Goal: Task Accomplishment & Management: Manage account settings

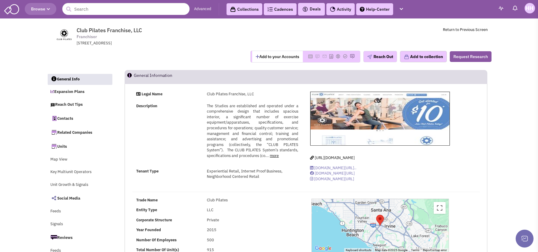
select select
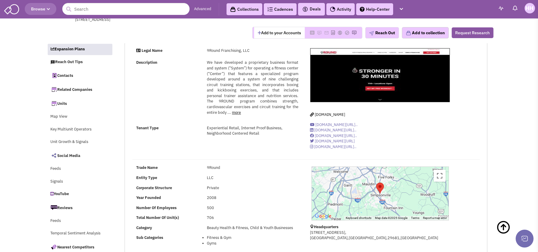
select select
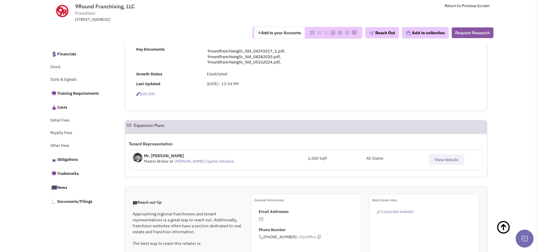
scroll to position [268, 0]
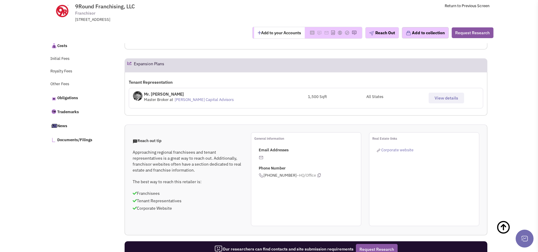
click at [456, 97] on span "View details" at bounding box center [446, 97] width 24 height 5
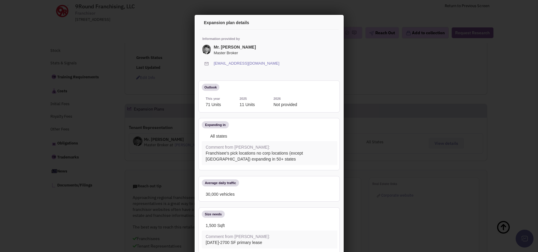
scroll to position [179, 0]
click at [323, 23] on icon at bounding box center [328, 24] width 13 height 14
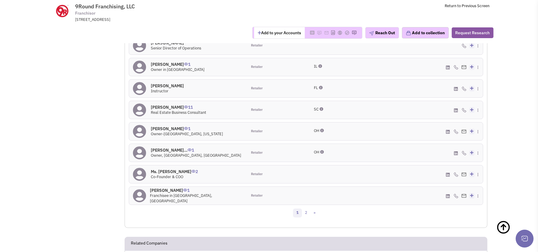
scroll to position [596, 0]
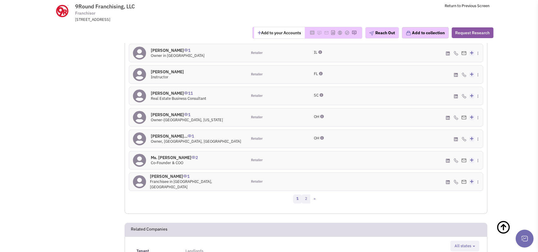
click at [307, 200] on link "2" at bounding box center [305, 199] width 9 height 9
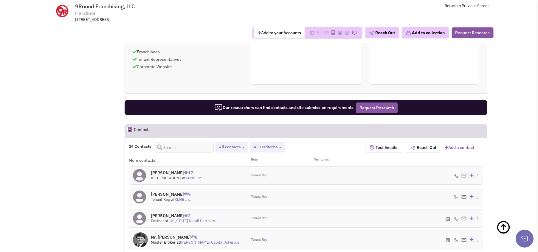
scroll to position [520, 0]
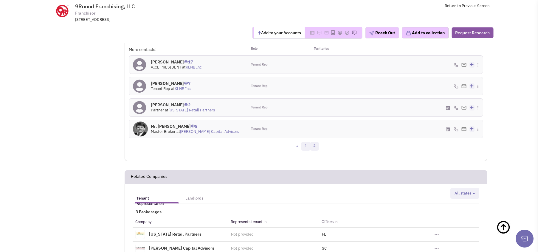
click at [304, 144] on link "1" at bounding box center [305, 146] width 9 height 9
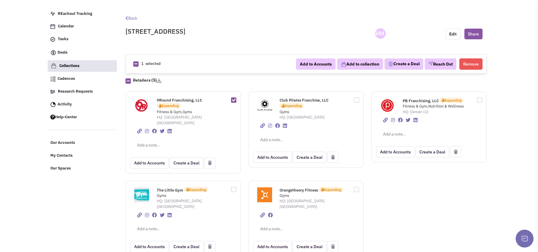
scroll to position [19, 0]
click at [411, 102] on span "PB Franchising, LLC" at bounding box center [420, 100] width 36 height 5
click at [136, 18] on link "Back" at bounding box center [131, 17] width 12 height 5
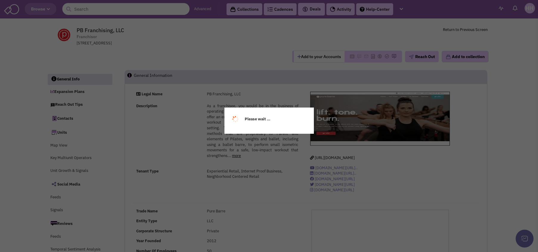
select select
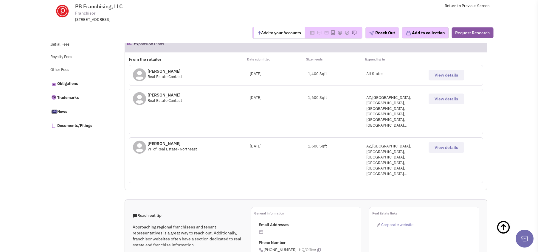
scroll to position [268, 0]
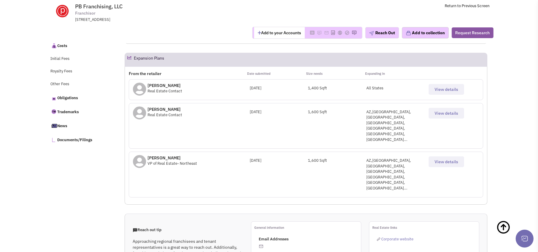
click at [447, 112] on span "View details" at bounding box center [446, 113] width 24 height 5
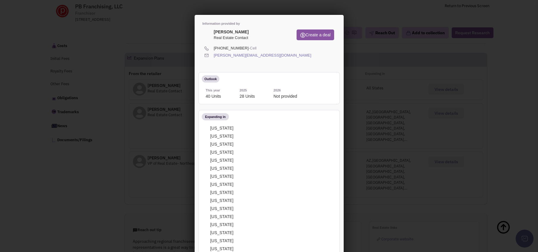
scroll to position [0, 0]
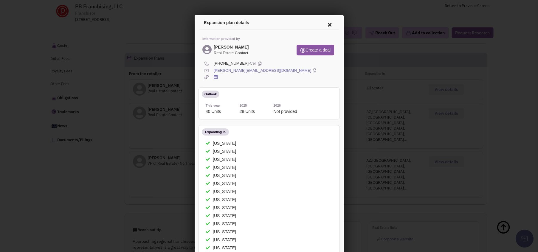
click at [323, 21] on icon at bounding box center [328, 24] width 13 height 14
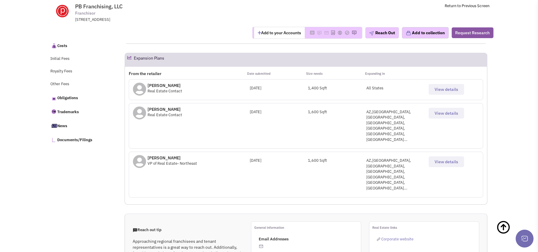
click at [435, 90] on span "View details" at bounding box center [446, 89] width 24 height 5
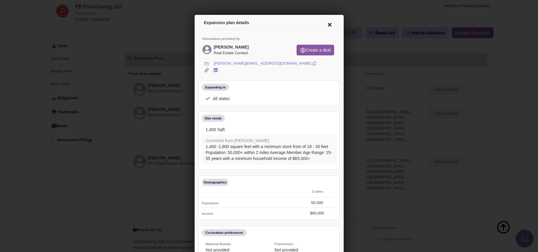
click at [322, 24] on icon at bounding box center [328, 24] width 13 height 14
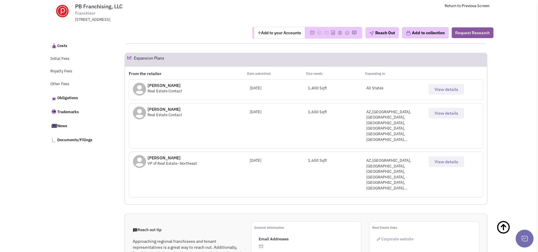
click at [444, 111] on span "View details" at bounding box center [446, 113] width 24 height 5
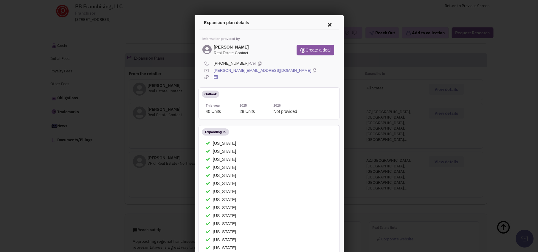
click at [322, 23] on icon at bounding box center [328, 24] width 13 height 14
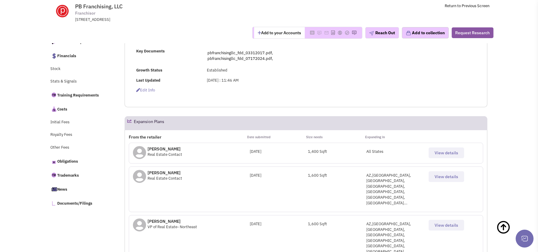
scroll to position [268, 0]
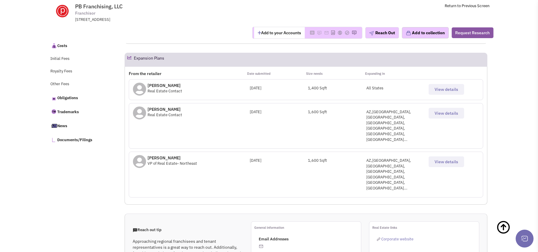
click at [150, 56] on h2 "Expansion Plans" at bounding box center [149, 59] width 30 height 13
click at [446, 91] on span "View details" at bounding box center [446, 89] width 24 height 5
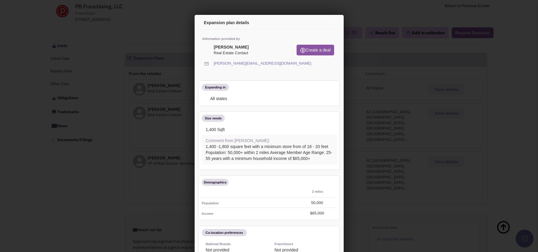
scroll to position [0, 0]
click at [324, 23] on icon at bounding box center [328, 24] width 13 height 14
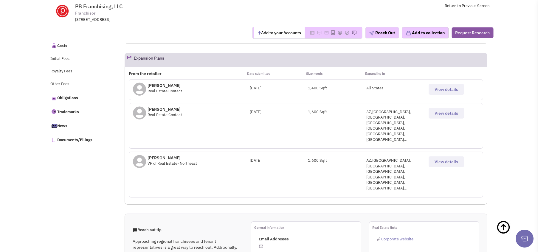
click at [457, 111] on span "View details" at bounding box center [446, 113] width 24 height 5
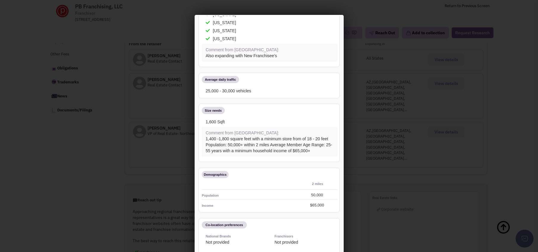
scroll to position [249, 0]
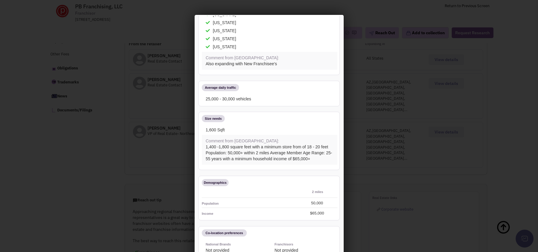
click at [358, 13] on div at bounding box center [269, 126] width 538 height 252
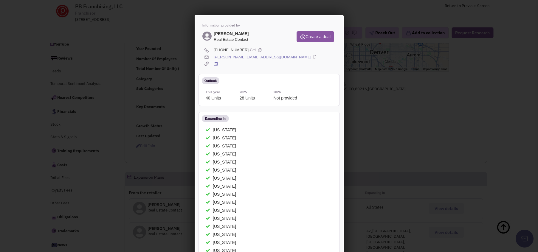
scroll to position [0, 0]
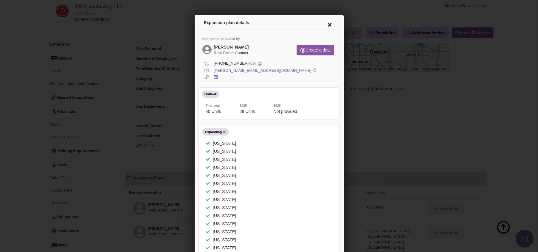
click at [326, 21] on icon at bounding box center [328, 24] width 13 height 14
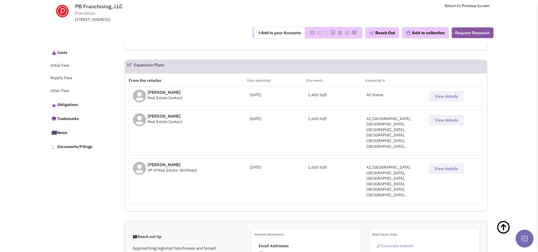
scroll to position [268, 0]
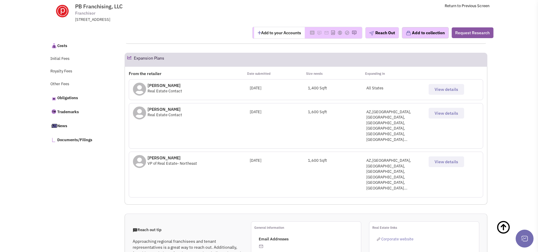
click at [435, 86] on button "View details" at bounding box center [445, 89] width 35 height 11
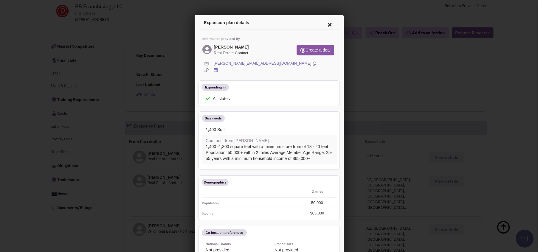
scroll to position [149, 0]
click at [323, 24] on icon at bounding box center [328, 24] width 13 height 14
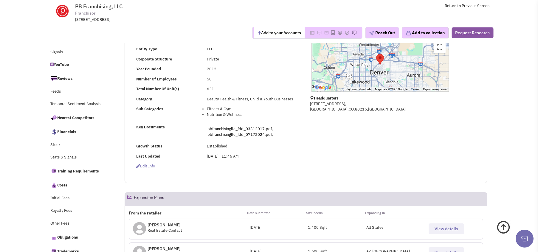
scroll to position [238, 0]
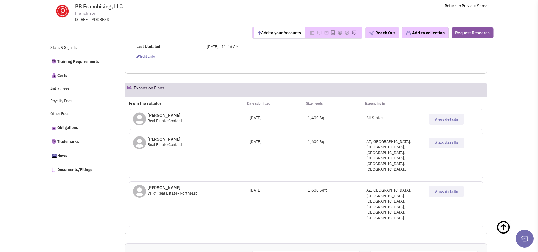
click at [435, 122] on span "View details" at bounding box center [446, 118] width 24 height 5
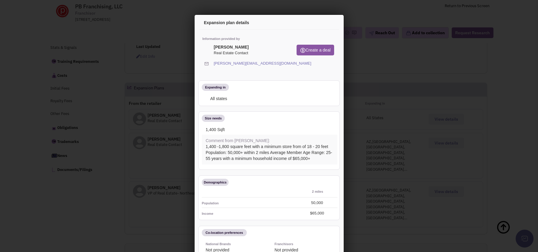
scroll to position [0, 0]
click at [311, 62] on icon at bounding box center [312, 63] width 3 height 6
click at [323, 22] on icon at bounding box center [328, 24] width 13 height 14
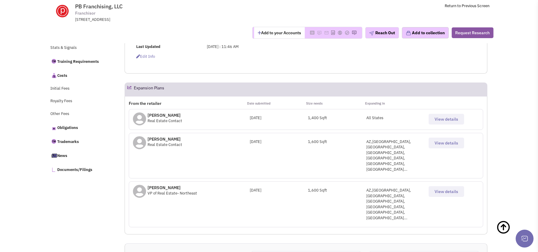
click at [435, 186] on button "View details" at bounding box center [445, 191] width 35 height 11
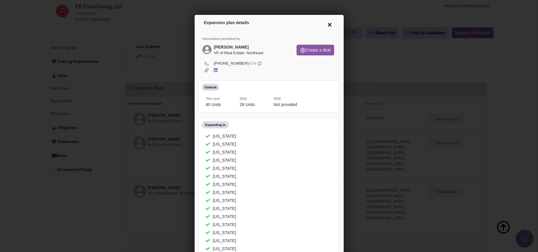
click at [327, 25] on icon at bounding box center [328, 24] width 13 height 14
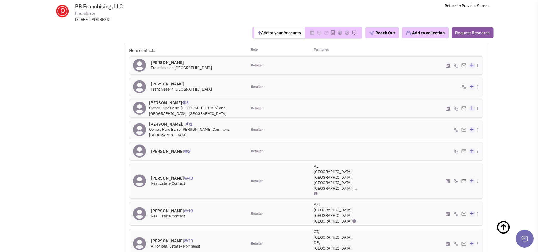
scroll to position [626, 0]
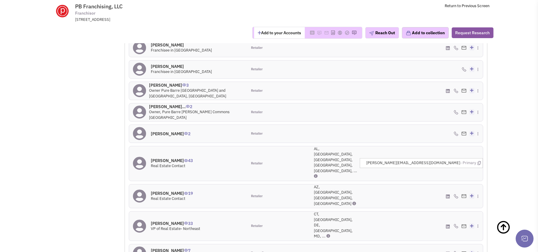
click at [422, 146] on div "(949) 398-2640 - Cell Create a deal" at bounding box center [424, 163] width 118 height 35
drag, startPoint x: 408, startPoint y: 133, endPoint x: 410, endPoint y: 128, distance: 5.1
click at [408, 184] on div "(949) 346-3000 - Office Add to my contacts" at bounding box center [424, 196] width 118 height 24
click at [456, 224] on img at bounding box center [455, 226] width 5 height 5
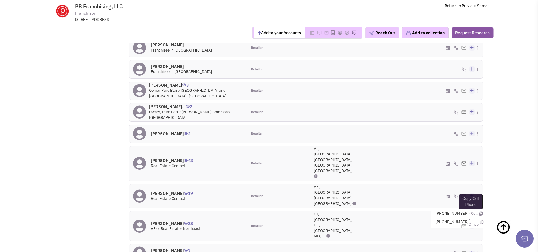
click at [479, 212] on icon at bounding box center [480, 214] width 3 height 4
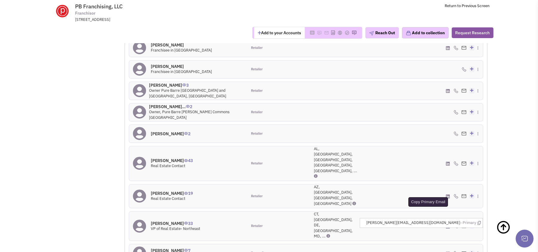
click at [480, 221] on icon at bounding box center [478, 223] width 3 height 4
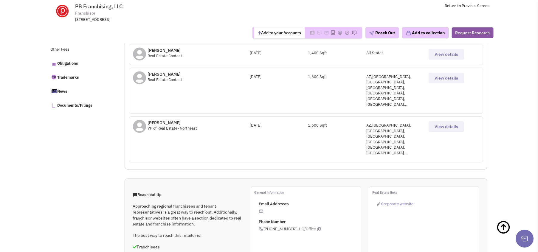
scroll to position [299, 0]
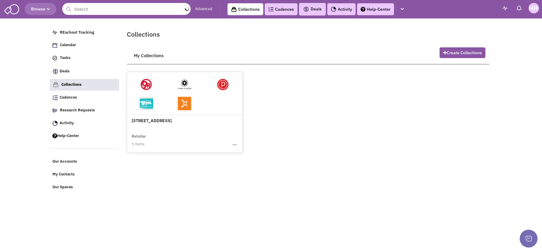
click at [142, 11] on input "text" at bounding box center [126, 9] width 128 height 12
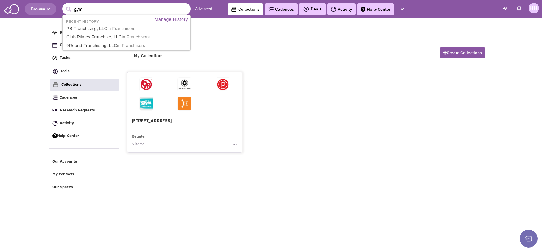
type input "gym"
click at [64, 5] on button "submit" at bounding box center [68, 9] width 9 height 9
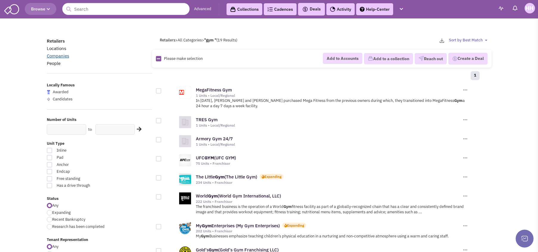
click at [50, 57] on link "Companies" at bounding box center [58, 56] width 22 height 6
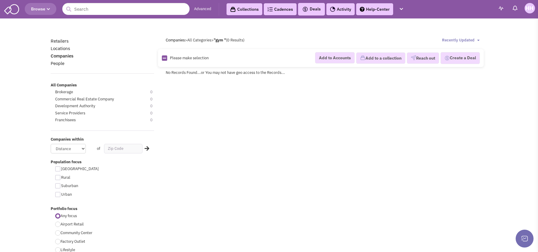
click at [188, 60] on div "Please make selection selected" at bounding box center [198, 58] width 81 height 6
click at [271, 63] on div "Add to Accounts Add to a collection Reach out Create a Deal" at bounding box center [361, 58] width 237 height 12
click at [224, 51] on div "Please make selection selected Add to Accounts Add to a collection Reach out Cr…" at bounding box center [321, 58] width 326 height 18
click at [176, 55] on div "Please make selection selected Add to Accounts Add to a collection Reach out Cr…" at bounding box center [321, 58] width 326 height 18
click at [183, 62] on div "Please make selection selected Add to Accounts Add to a collection Reach out Cr…" at bounding box center [321, 58] width 326 height 18
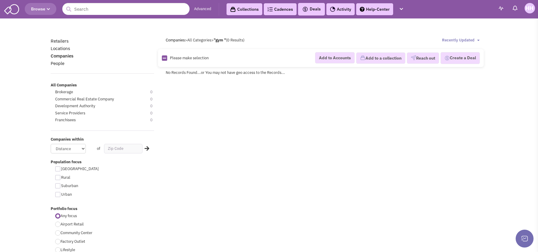
click at [29, 7] on button "Browse" at bounding box center [41, 9] width 32 height 12
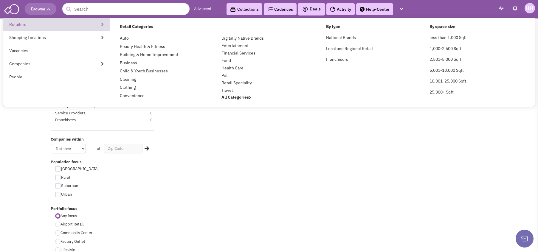
click at [36, 22] on link "Retailers" at bounding box center [56, 24] width 106 height 13
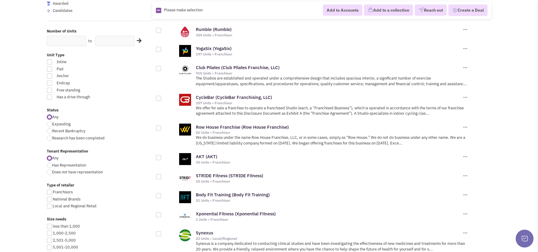
scroll to position [119, 0]
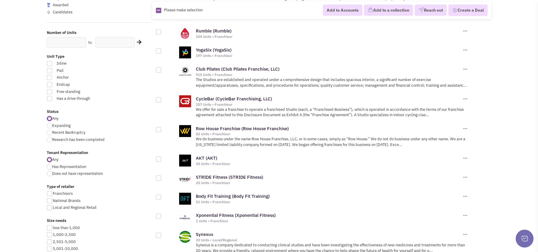
click at [157, 49] on div at bounding box center [158, 50] width 5 height 5
click at [162, 49] on input "checkbox" at bounding box center [164, 51] width 4 height 4
checkbox input "true"
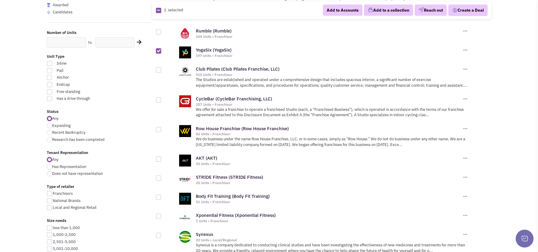
click at [159, 101] on div at bounding box center [158, 99] width 5 height 5
click at [162, 101] on input "checkbox" at bounding box center [164, 100] width 4 height 4
checkbox input "true"
click at [367, 7] on button "Add to a collection" at bounding box center [388, 10] width 49 height 11
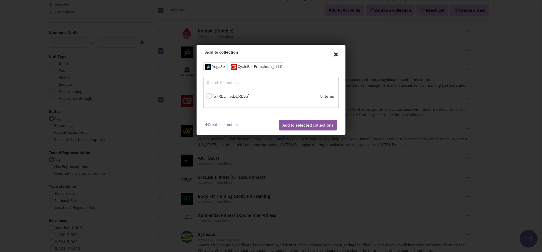
click at [297, 105] on div "20 Liberty Lane Prospecting 5 items" at bounding box center [271, 98] width 135 height 18
click at [290, 95] on div "5 items" at bounding box center [303, 96] width 62 height 7
click at [208, 94] on div at bounding box center [208, 95] width 5 height 5
click at [212, 94] on input "[STREET_ADDRESS]" at bounding box center [214, 96] width 4 height 4
checkbox input "true"
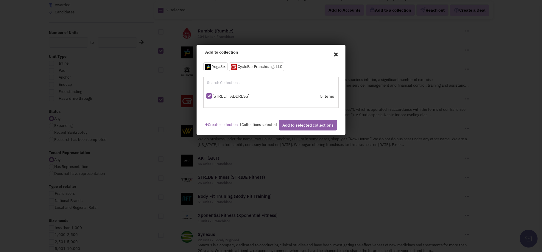
click at [300, 129] on button "Add to selected collections" at bounding box center [308, 125] width 58 height 11
checkbox input "false"
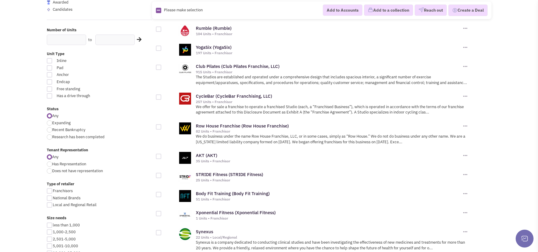
scroll to position [149, 0]
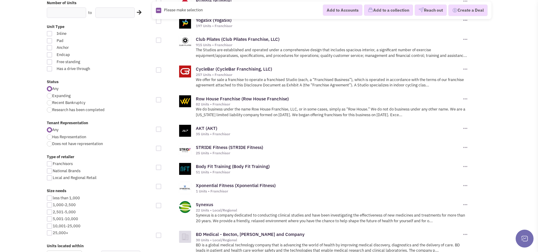
click at [158, 150] on div at bounding box center [158, 148] width 5 height 5
click at [162, 150] on input "checkbox" at bounding box center [164, 149] width 4 height 4
checkbox input "true"
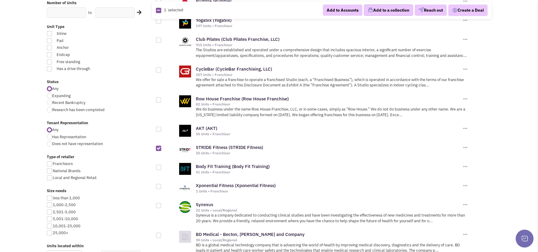
click at [383, 4] on div "Add to Accounts Add to a collection Reach out Create a Deal" at bounding box center [364, 10] width 247 height 12
click at [391, 11] on button "Add to a collection" at bounding box center [388, 10] width 49 height 11
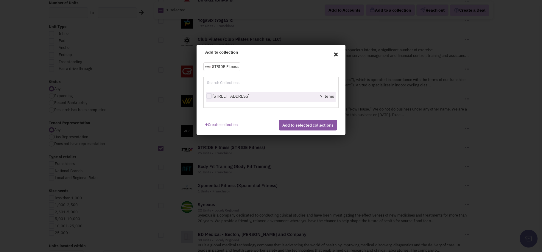
click at [274, 94] on div "7 items" at bounding box center [303, 96] width 62 height 7
click at [292, 96] on div "7 items" at bounding box center [303, 96] width 62 height 7
click at [255, 91] on div "20 Liberty Lane Prospecting 7 items" at bounding box center [271, 98] width 135 height 18
click at [233, 98] on label "20 Liberty Lane Prospecting" at bounding box center [239, 96] width 66 height 6
click at [216, 98] on input "20 Liberty Lane Prospecting" at bounding box center [214, 96] width 4 height 4
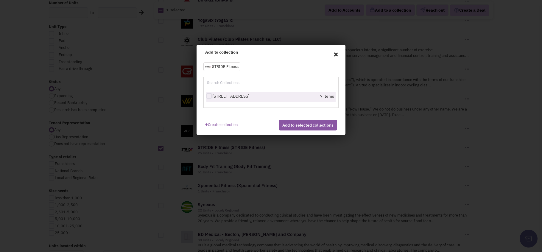
checkbox input "true"
click at [323, 128] on button "Add to selected collections" at bounding box center [308, 125] width 58 height 11
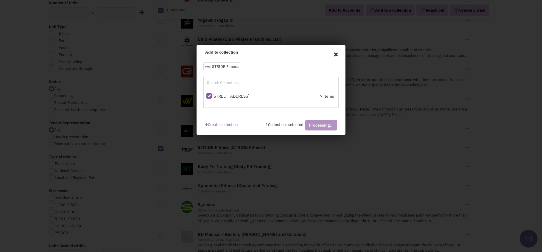
checkbox input "false"
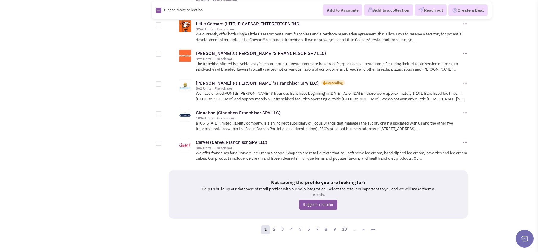
scroll to position [596, 0]
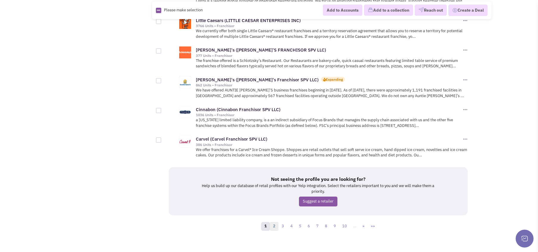
click at [273, 222] on link "2" at bounding box center [274, 226] width 9 height 9
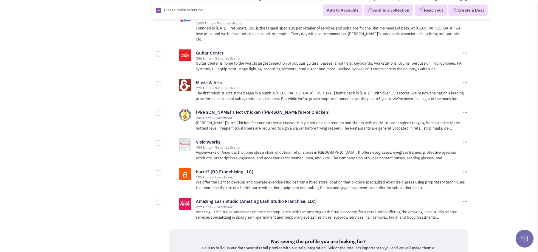
scroll to position [596, 0]
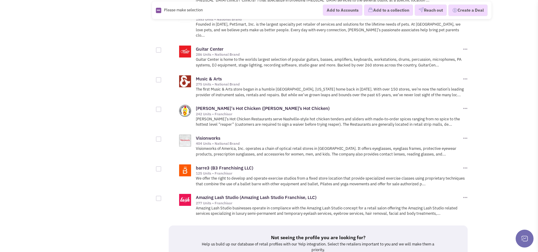
click at [160, 166] on div at bounding box center [158, 168] width 5 height 5
click at [162, 167] on input "checkbox" at bounding box center [164, 169] width 4 height 4
checkbox input "true"
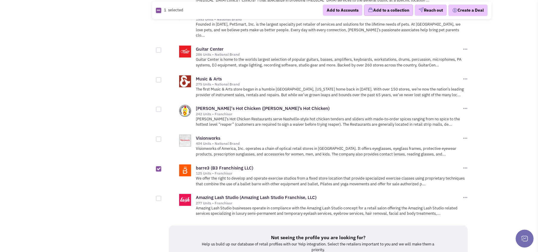
click at [377, 13] on button "Add to a collection" at bounding box center [388, 10] width 49 height 11
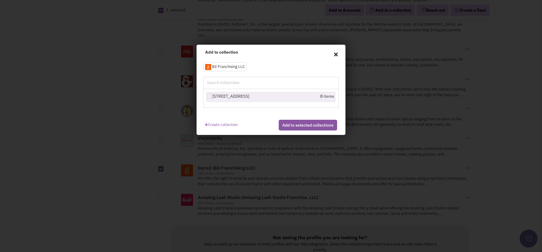
click at [307, 99] on div "8 items" at bounding box center [303, 96] width 62 height 7
click at [210, 97] on div at bounding box center [208, 95] width 5 height 5
click at [212, 97] on input "[STREET_ADDRESS]" at bounding box center [214, 96] width 4 height 4
checkbox input "true"
click at [317, 130] on button "Add to selected collections" at bounding box center [308, 125] width 58 height 11
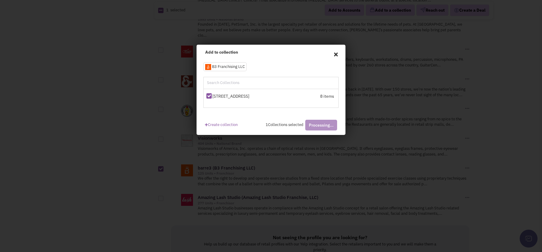
checkbox input "false"
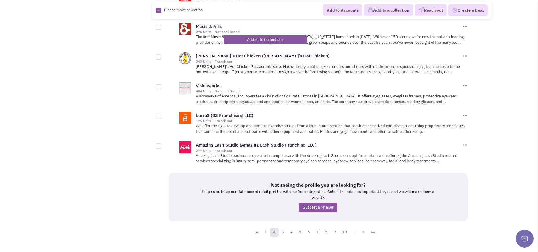
scroll to position [649, 0]
click at [283, 228] on link "3" at bounding box center [282, 232] width 9 height 9
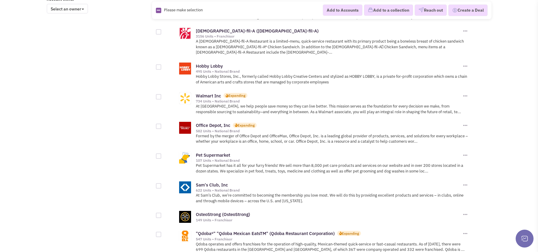
scroll to position [655, 0]
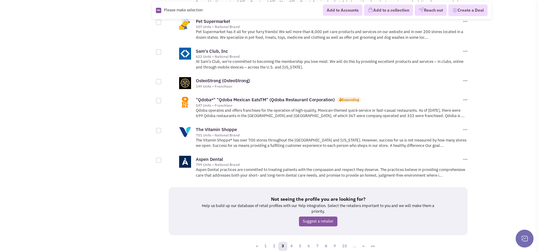
click at [294, 242] on link "4" at bounding box center [291, 246] width 9 height 9
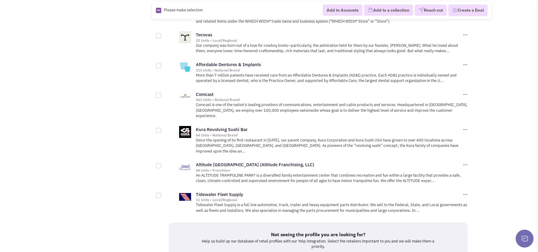
scroll to position [655, 0]
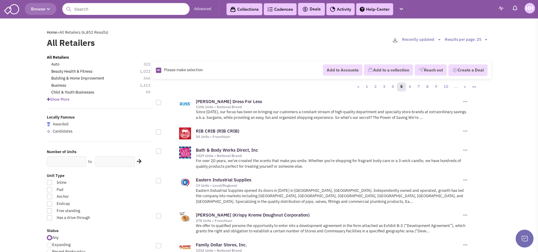
click at [259, 10] on link "Collections" at bounding box center [244, 9] width 36 height 12
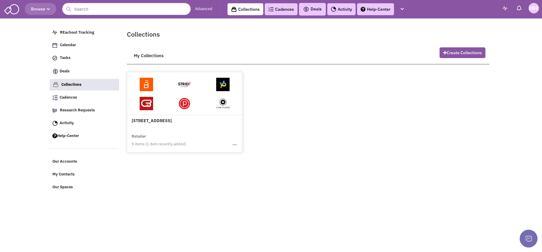
click at [176, 119] on h4 "[STREET_ADDRESS]" at bounding box center [185, 98] width 106 height 49
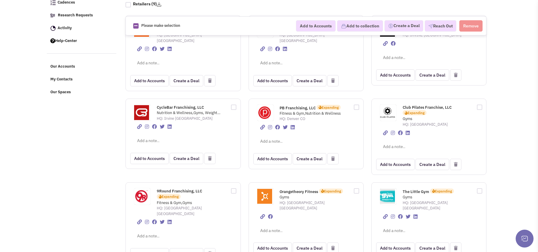
scroll to position [97, 0]
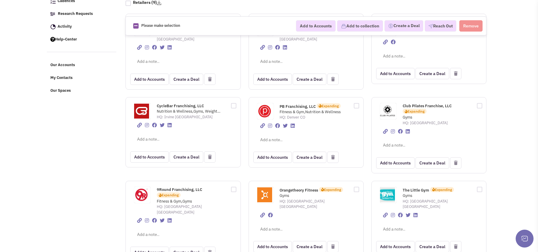
click at [304, 187] on span "Orangetheory Fitness" at bounding box center [298, 189] width 38 height 5
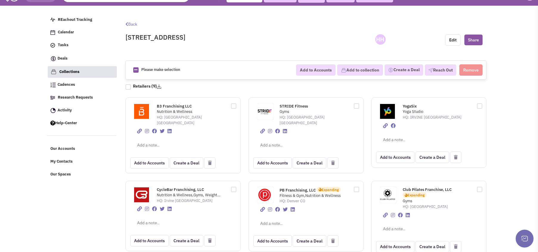
scroll to position [0, 0]
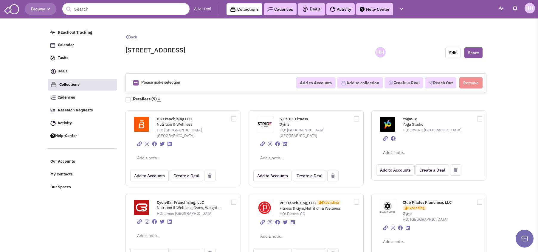
click at [38, 9] on span "Browse" at bounding box center [40, 8] width 19 height 5
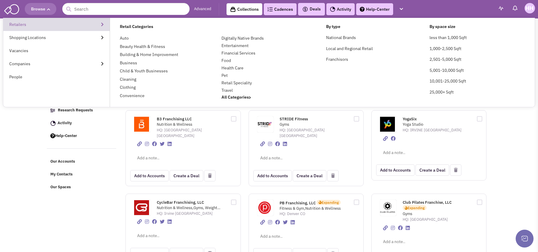
click at [53, 29] on link "Retailers" at bounding box center [56, 24] width 106 height 13
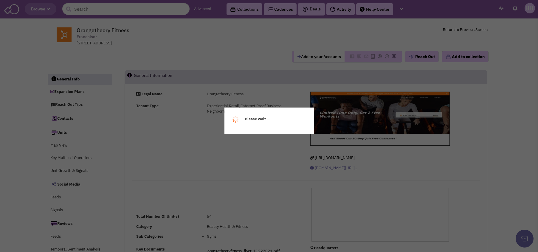
select select
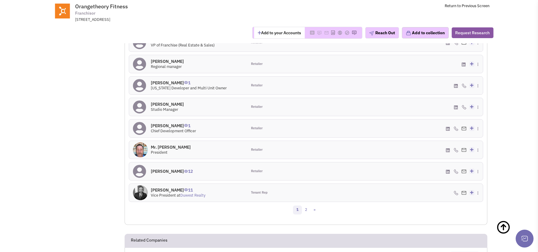
scroll to position [567, 0]
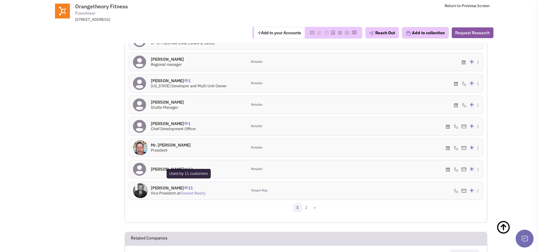
click at [190, 181] on span "11" at bounding box center [188, 186] width 9 height 10
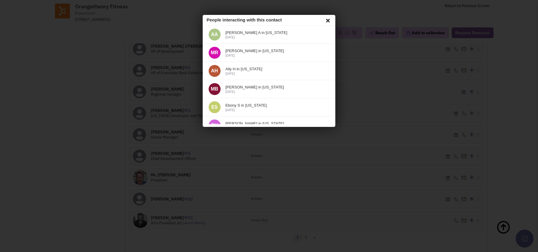
scroll to position [0, 0]
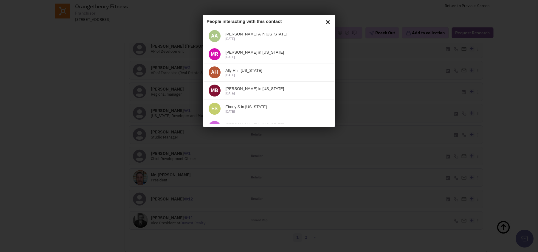
click at [323, 21] on icon at bounding box center [326, 21] width 7 height 9
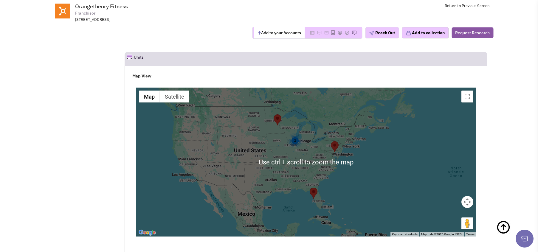
scroll to position [924, 0]
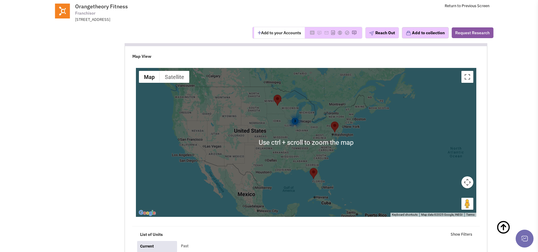
click at [310, 168] on area "Orangetheory Fitness" at bounding box center [310, 168] width 0 height 0
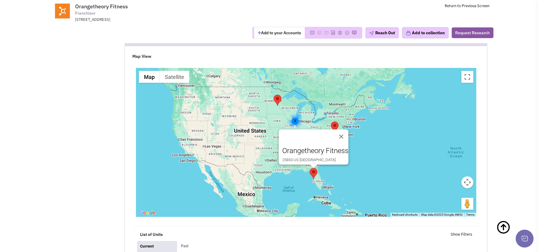
click at [218, 154] on div "3 Orangetheory Fitness 25853 US 19 N B200 Clearwater FL USA 33763" at bounding box center [306, 142] width 340 height 149
click at [236, 103] on div "3 Orangetheory Fitness 25853 US 19 N B200 Clearwater FL USA 33763" at bounding box center [306, 142] width 340 height 149
click at [296, 113] on div "3" at bounding box center [295, 121] width 16 height 16
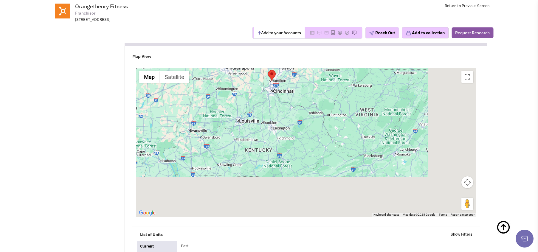
drag, startPoint x: 261, startPoint y: 82, endPoint x: 174, endPoint y: 5, distance: 115.9
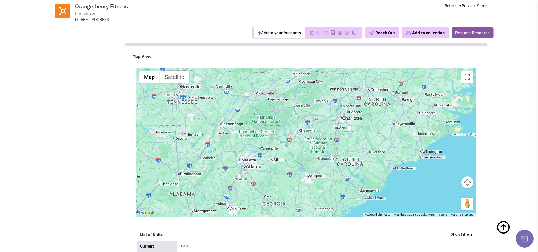
drag, startPoint x: 290, startPoint y: 112, endPoint x: 298, endPoint y: 43, distance: 69.7
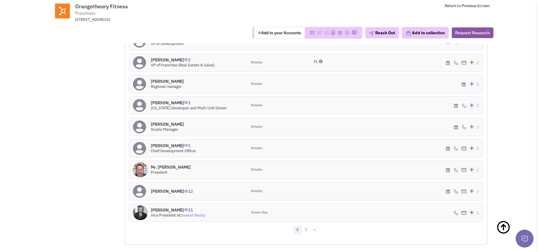
scroll to position [545, 0]
click at [306, 225] on link "2" at bounding box center [305, 229] width 9 height 9
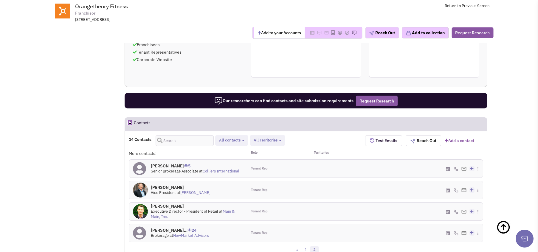
scroll to position [410, 0]
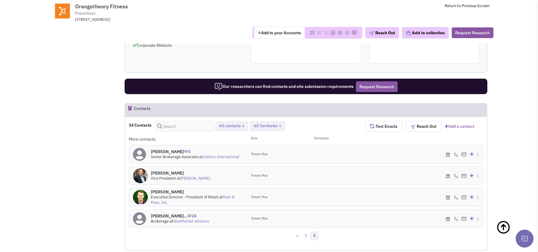
click at [250, 210] on div "More contacts: Role Territories Scott Burgess 5 Senior Brokerage Associate at C…" at bounding box center [306, 183] width 354 height 95
click at [249, 231] on div "« 1 2" at bounding box center [306, 237] width 362 height 12
click at [306, 231] on link "1" at bounding box center [305, 235] width 9 height 9
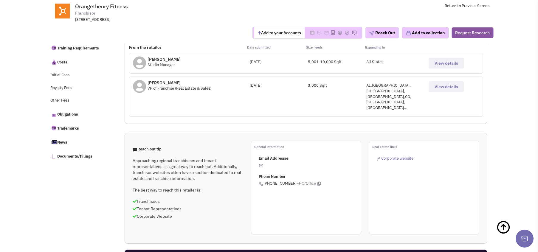
scroll to position [231, 0]
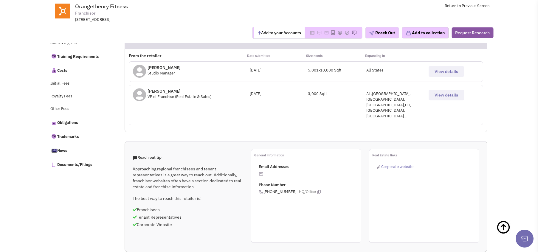
click at [442, 94] on span "View details" at bounding box center [446, 94] width 24 height 5
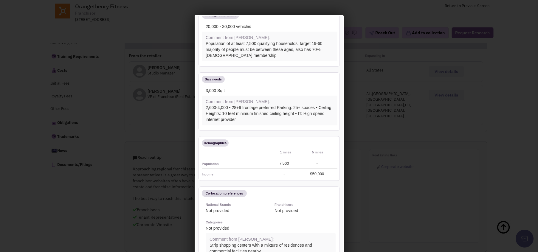
scroll to position [471, 0]
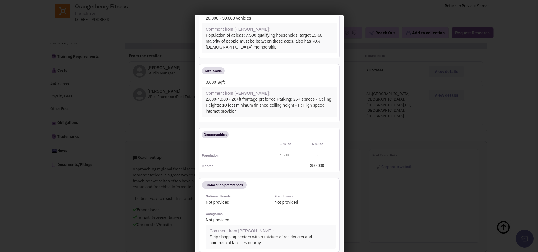
click at [125, 22] on div at bounding box center [269, 126] width 538 height 252
click at [127, 22] on div at bounding box center [269, 126] width 538 height 252
click at [359, 18] on div at bounding box center [269, 126] width 538 height 252
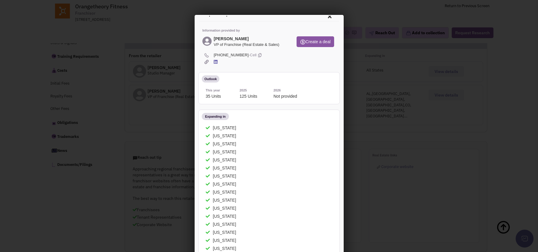
scroll to position [0, 0]
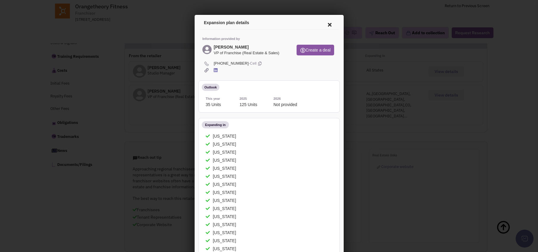
click at [325, 25] on icon at bounding box center [328, 24] width 13 height 14
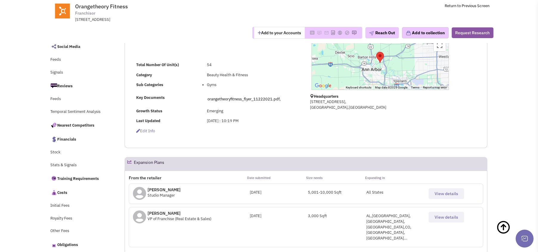
scroll to position [179, 0]
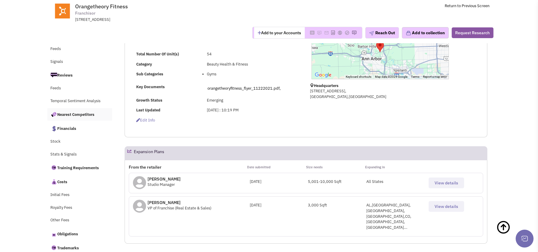
click at [80, 111] on link "Nearest Competitors" at bounding box center [79, 114] width 65 height 13
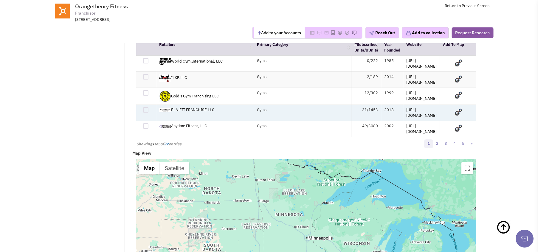
scroll to position [1765, 0]
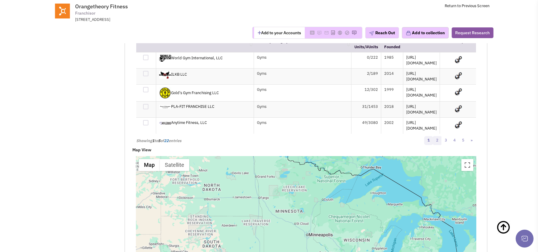
click at [438, 136] on link "2" at bounding box center [437, 140] width 9 height 9
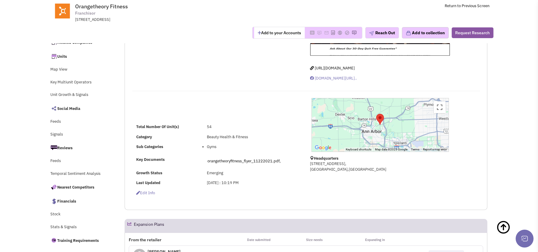
scroll to position [0, 0]
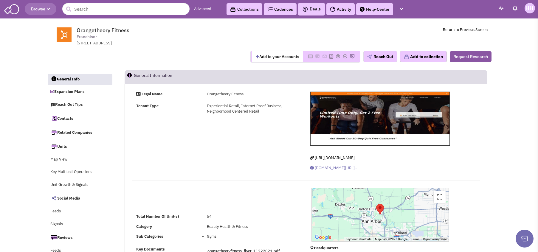
click at [46, 7] on span "Browse" at bounding box center [40, 8] width 19 height 5
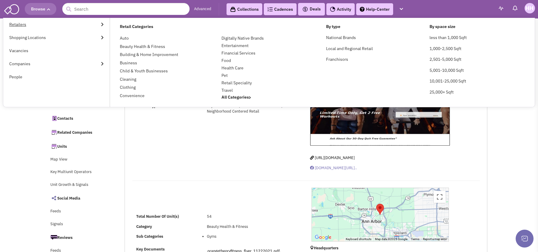
click at [53, 23] on link "Retailers" at bounding box center [56, 24] width 106 height 13
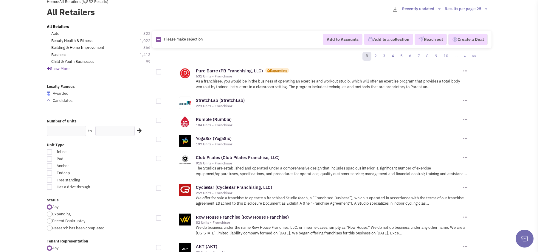
scroll to position [60, 0]
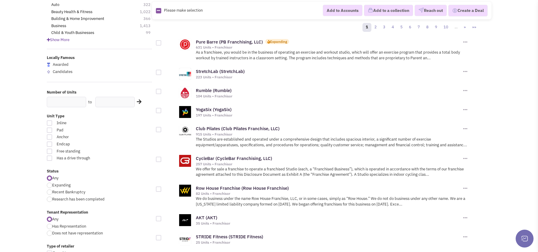
click at [60, 183] on span "Expanding" at bounding box center [61, 185] width 18 height 5
click at [56, 184] on input "Expanding" at bounding box center [54, 186] width 4 height 4
radio input "true"
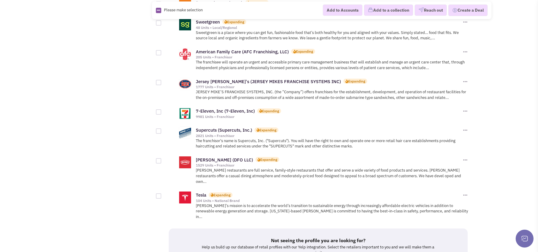
scroll to position [648, 0]
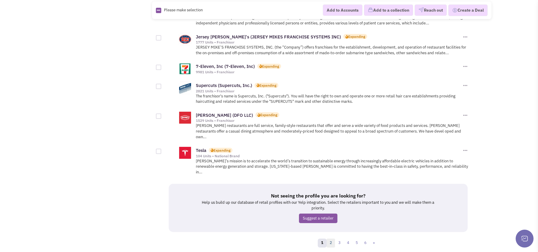
click at [330, 239] on link "2" at bounding box center [330, 243] width 9 height 9
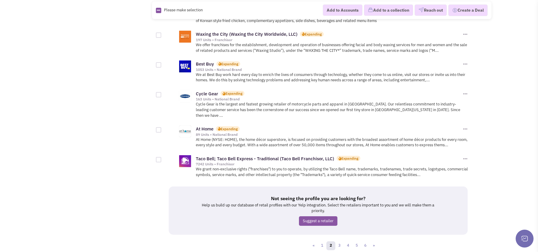
scroll to position [626, 0]
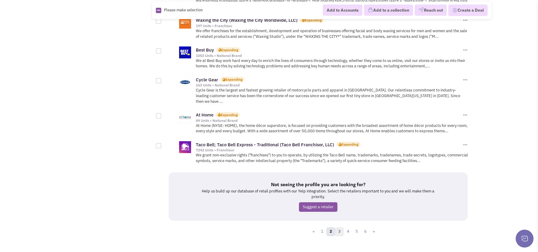
click at [339, 227] on link "3" at bounding box center [339, 231] width 9 height 9
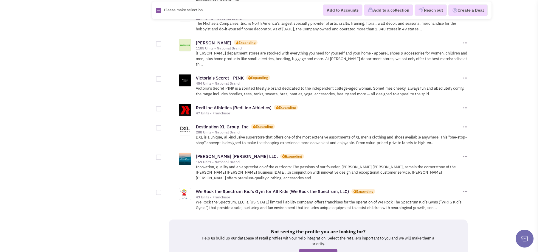
scroll to position [637, 0]
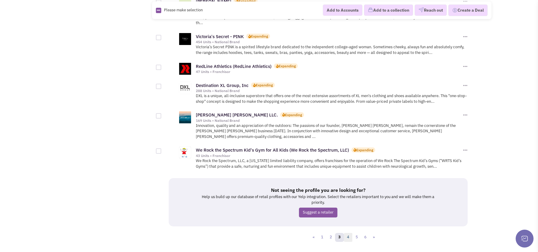
click at [349, 233] on link "4" at bounding box center [348, 237] width 9 height 9
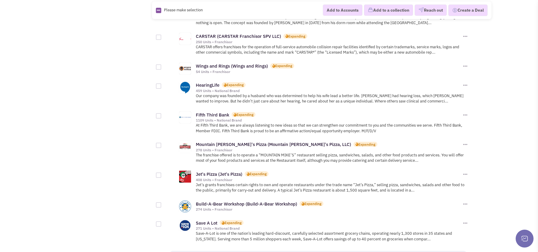
scroll to position [653, 0]
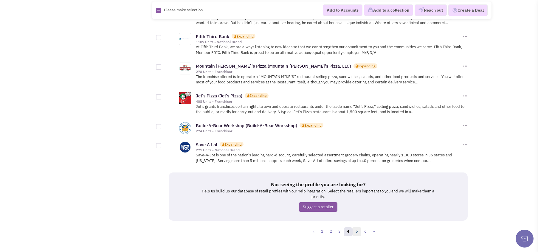
click at [357, 227] on link "5" at bounding box center [356, 231] width 9 height 9
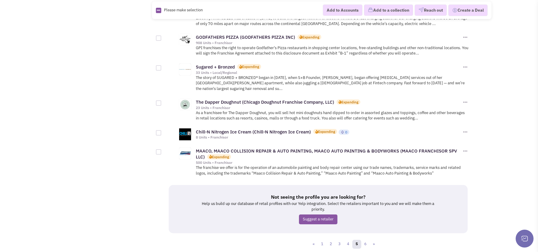
scroll to position [632, 0]
click at [367, 239] on link "6" at bounding box center [365, 243] width 9 height 9
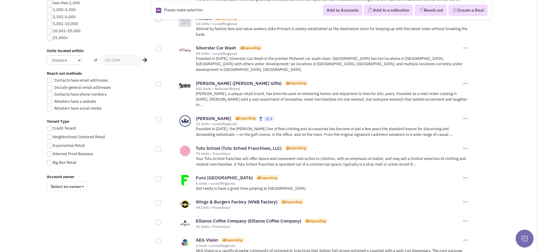
scroll to position [358, 0]
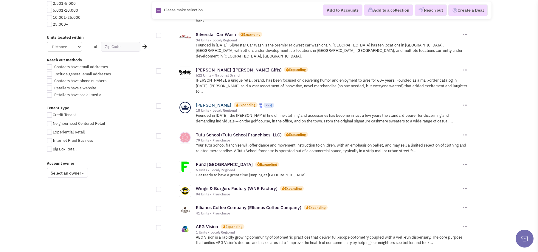
click at [203, 102] on link "Peter Millar" at bounding box center [213, 105] width 35 height 6
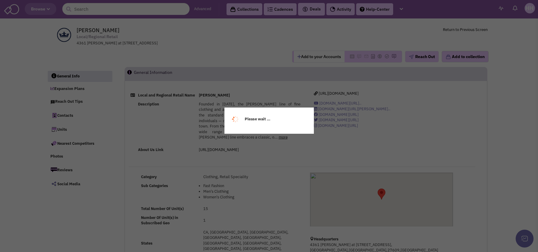
select select
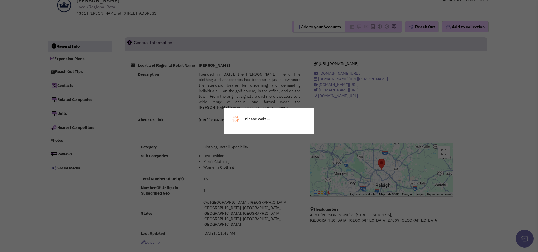
select select
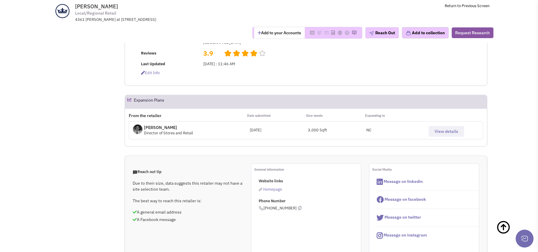
scroll to position [179, 0]
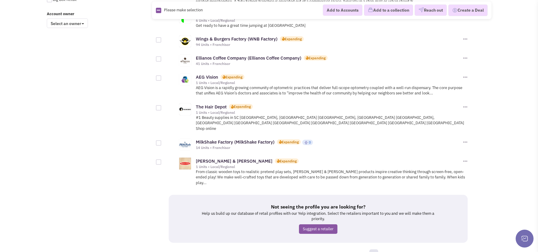
scroll to position [512, 0]
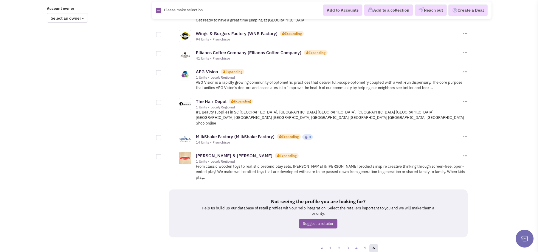
drag, startPoint x: 382, startPoint y: 207, endPoint x: 376, endPoint y: 209, distance: 6.3
click at [377, 208] on div "Not seeing the profile you are looking for? Help us build up our database of re…" at bounding box center [318, 213] width 299 height 48
click at [410, 206] on div "Not seeing the profile you are looking for? Help us build up our database of re…" at bounding box center [318, 213] width 299 height 48
drag, startPoint x: 535, startPoint y: 201, endPoint x: 489, endPoint y: 185, distance: 48.6
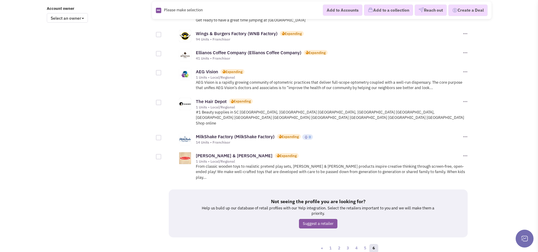
drag, startPoint x: 508, startPoint y: 163, endPoint x: 512, endPoint y: 33, distance: 130.6
drag, startPoint x: 291, startPoint y: 40, endPoint x: 268, endPoint y: 46, distance: 24.2
click at [272, 48] on div "Ellianos Coffee Company (Ellianos Coffee Company) Expanding 41 Units • Franchis…" at bounding box center [332, 54] width 273 height 13
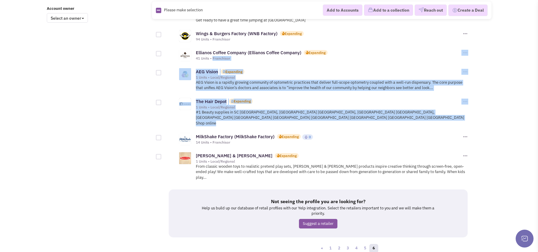
drag, startPoint x: 156, startPoint y: 56, endPoint x: 217, endPoint y: 118, distance: 86.6
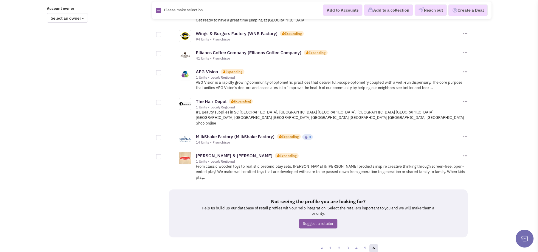
drag, startPoint x: 256, startPoint y: 119, endPoint x: 265, endPoint y: 119, distance: 8.3
click at [265, 140] on div "14 Units • Franchisor" at bounding box center [329, 142] width 266 height 5
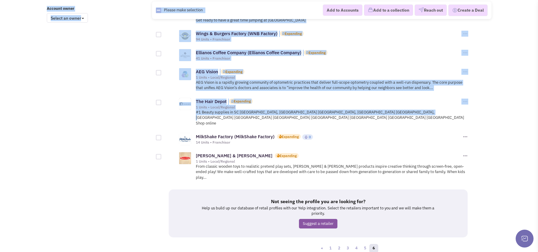
drag, startPoint x: 485, startPoint y: 106, endPoint x: 407, endPoint y: 104, distance: 77.8
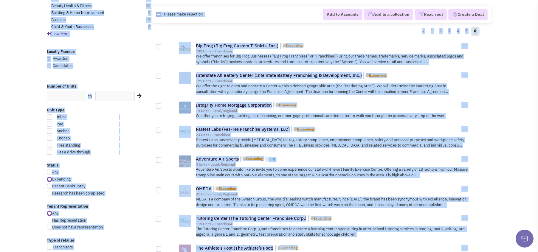
scroll to position [0, 0]
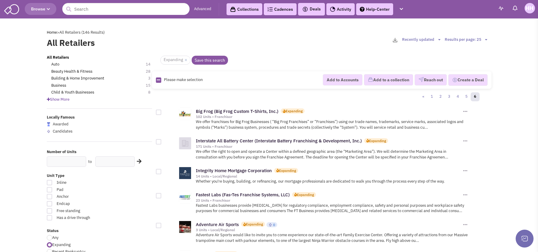
click at [243, 5] on link "Collections" at bounding box center [244, 9] width 36 height 12
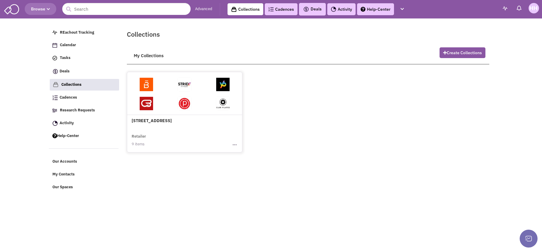
click at [216, 92] on span at bounding box center [223, 86] width 38 height 19
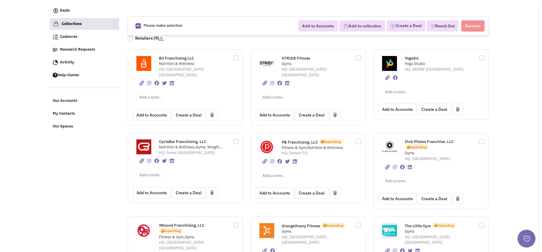
scroll to position [97, 0]
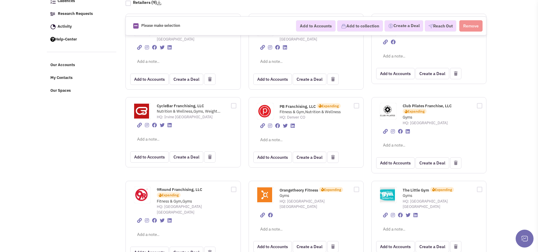
drag, startPoint x: 233, startPoint y: 182, endPoint x: 233, endPoint y: 178, distance: 4.2
click at [233, 186] on div at bounding box center [231, 189] width 9 height 7
checkbox input "true"
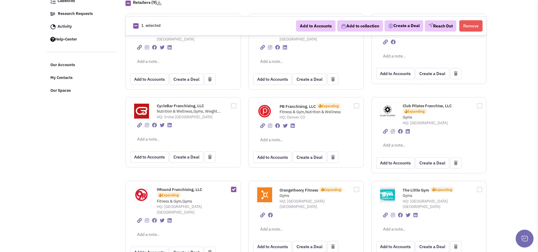
click at [451, 27] on button "Reach Out" at bounding box center [441, 25] width 32 height 11
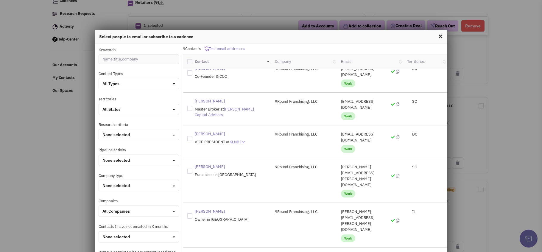
scroll to position [43, 0]
click at [158, 108] on div "All States" at bounding box center [138, 109] width 73 height 6
click at [112, 159] on label "SC" at bounding box center [122, 161] width 47 height 7
click at [125, 105] on button "All States" at bounding box center [139, 109] width 80 height 11
click at [103, 161] on div at bounding box center [104, 160] width 5 height 5
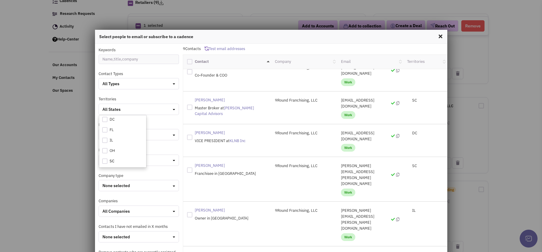
click at [108, 161] on input "checkbox" at bounding box center [110, 162] width 4 height 4
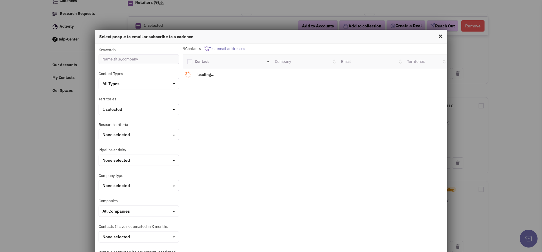
scroll to position [0, 0]
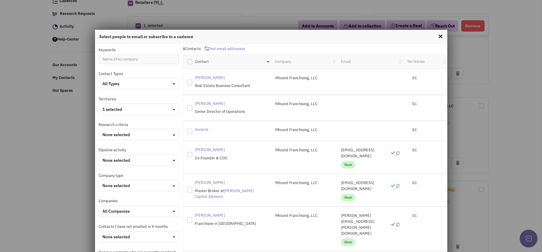
click at [204, 77] on spn "Ashley Wells" at bounding box center [210, 77] width 30 height 5
click at [190, 81] on div at bounding box center [189, 82] width 5 height 5
click at [193, 81] on input "checkbox" at bounding box center [195, 82] width 4 height 4
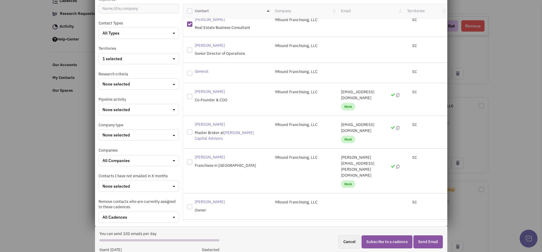
scroll to position [56, 0]
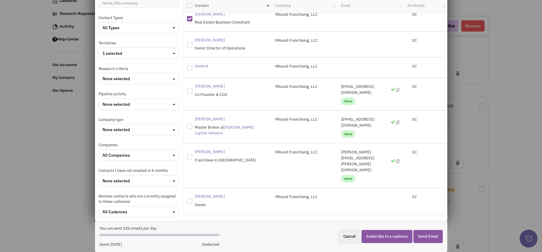
click at [425, 235] on button "Send Email" at bounding box center [428, 236] width 29 height 13
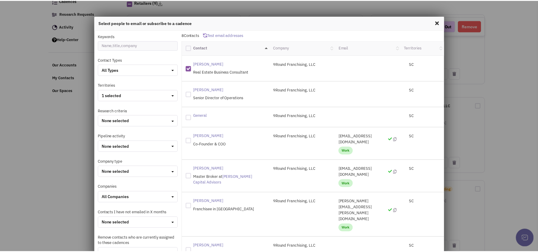
scroll to position [0, 0]
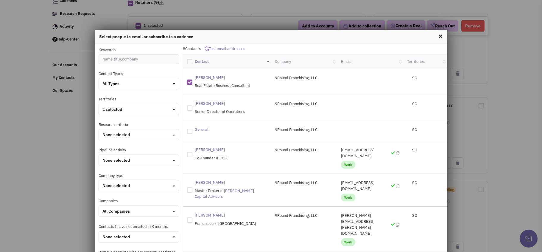
click at [187, 80] on div at bounding box center [189, 82] width 5 height 5
click at [193, 80] on input "checkbox" at bounding box center [195, 82] width 4 height 4
checkbox input "false"
click at [431, 36] on h4 "Select people to email or subscribe to a cadence" at bounding box center [271, 36] width 344 height 5
click at [437, 37] on span at bounding box center [441, 37] width 8 height 10
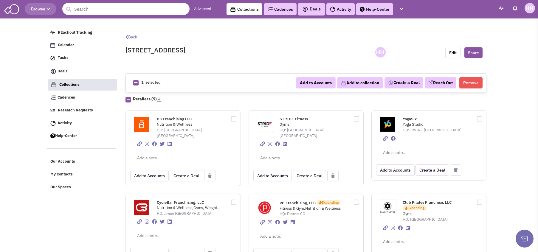
click at [117, 11] on input "text" at bounding box center [125, 9] width 127 height 12
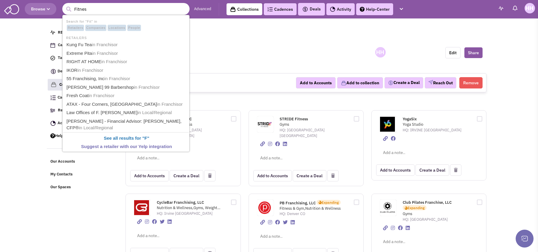
type input "Fitness"
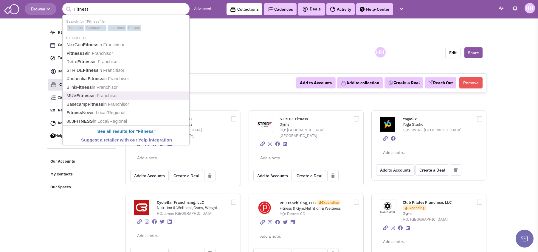
click at [121, 95] on link "MUV Fitness in Franchisor" at bounding box center [127, 96] width 124 height 8
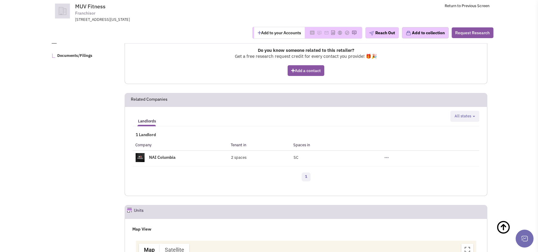
scroll to position [313, 0]
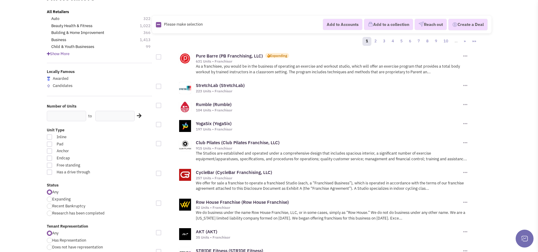
scroll to position [60, 0]
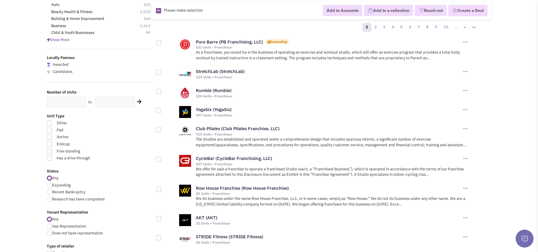
click at [60, 121] on span "Inline" at bounding box center [86, 123] width 66 height 6
click at [119, 122] on input "Inline" at bounding box center [121, 124] width 4 height 4
checkbox input "true"
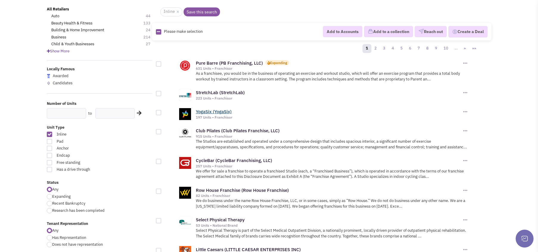
scroll to position [60, 0]
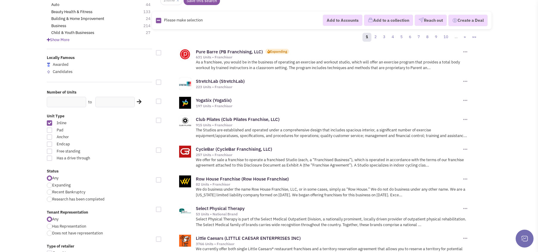
click at [57, 187] on span "Expanding" at bounding box center [61, 185] width 18 height 5
click at [56, 187] on input "Expanding" at bounding box center [54, 186] width 4 height 4
radio input "true"
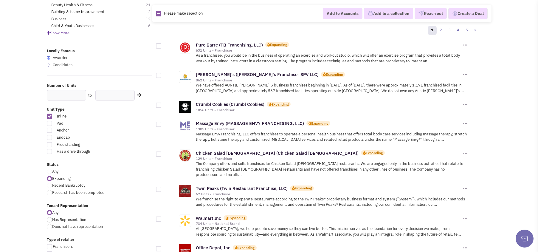
scroll to position [89, 0]
